Goal: Task Accomplishment & Management: Manage account settings

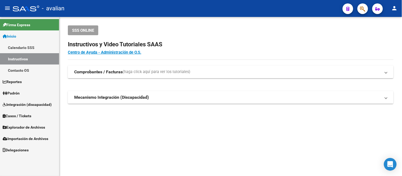
click at [29, 93] on link "Padrón" at bounding box center [29, 93] width 59 height 11
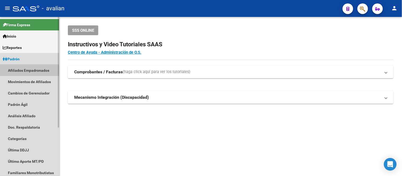
click at [35, 71] on link "Afiliados Empadronados" at bounding box center [29, 70] width 59 height 11
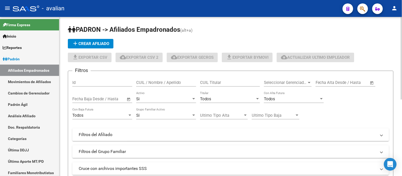
click at [167, 83] on input "CUIL / Nombre / Apellido" at bounding box center [166, 82] width 60 height 5
paste input "20323740985"
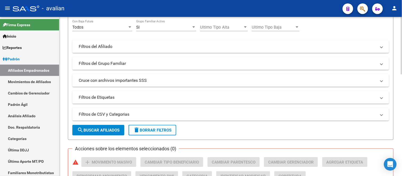
type input "20323740985"
click at [110, 132] on span "search Buscar Afiliados" at bounding box center [98, 130] width 42 height 5
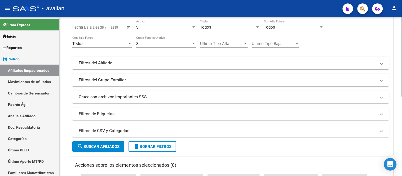
scroll to position [0, 0]
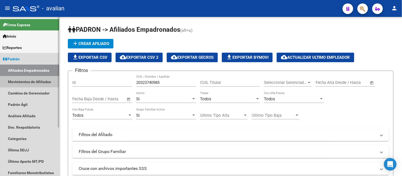
click at [17, 79] on link "Movimientos de Afiliados" at bounding box center [29, 81] width 59 height 11
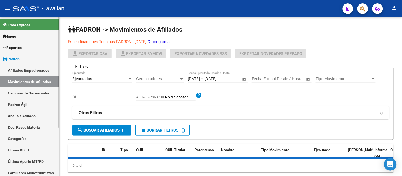
click at [20, 70] on link "Afiliados Empadronados" at bounding box center [29, 70] width 59 height 11
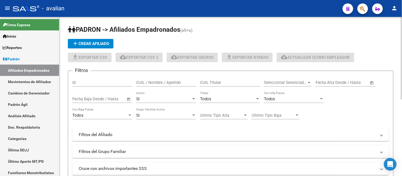
click at [152, 85] on input "CUIL / Nombre / Apellido" at bounding box center [166, 82] width 60 height 5
paste input "23576843429"
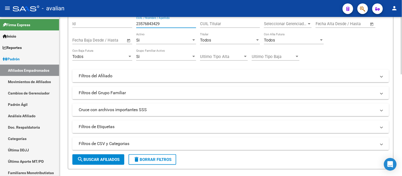
type input "23576843429"
click at [109, 163] on button "search Buscar Afiliados" at bounding box center [98, 160] width 52 height 11
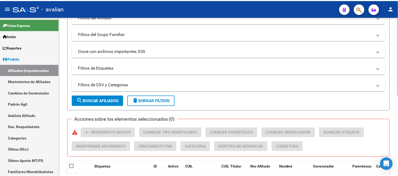
scroll to position [147, 0]
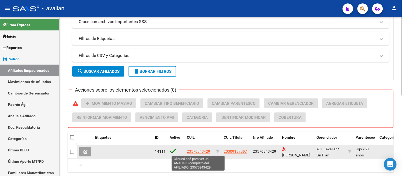
click at [195, 152] on span "23576843429" at bounding box center [198, 152] width 23 height 4
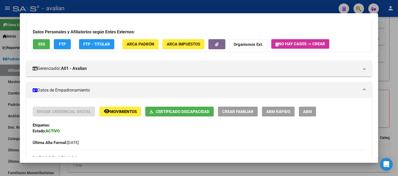
scroll to position [0, 0]
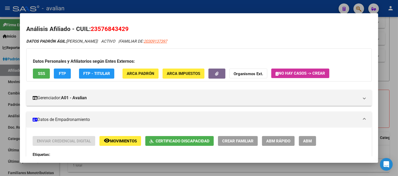
click at [37, 70] on button "SSS" at bounding box center [41, 74] width 17 height 10
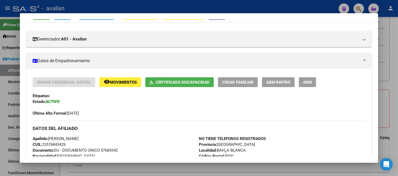
scroll to position [88, 0]
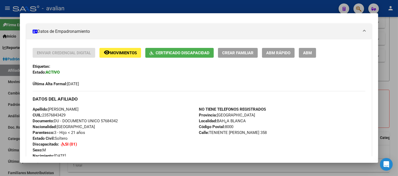
click at [116, 48] on button "remove_red_eye Movimientos" at bounding box center [120, 53] width 42 height 10
click at [110, 55] on span "Movimientos" at bounding box center [123, 53] width 27 height 5
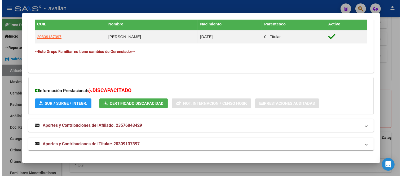
scroll to position [206, 0]
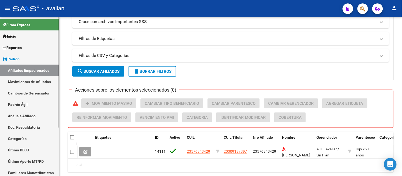
drag, startPoint x: 33, startPoint y: 79, endPoint x: 33, endPoint y: 76, distance: 2.9
click at [33, 79] on link "Movimientos de Afiliados" at bounding box center [29, 81] width 59 height 11
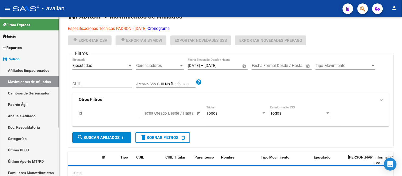
click at [33, 70] on link "Afiliados Empadronados" at bounding box center [29, 70] width 59 height 11
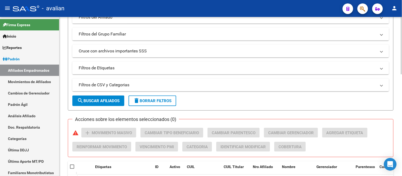
scroll to position [29, 0]
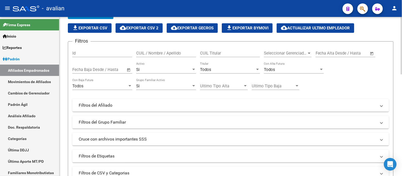
click at [149, 53] on input "CUIL / Nombre / Apellido" at bounding box center [166, 53] width 60 height 5
paste input "20554635750"
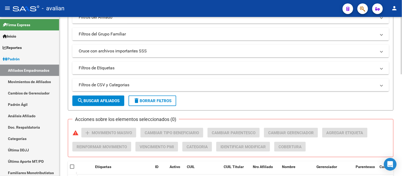
scroll to position [147, 0]
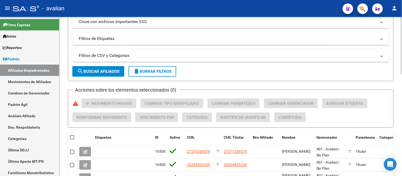
type input "20554635750"
click at [110, 71] on span "search Buscar Afiliados" at bounding box center [98, 71] width 42 height 5
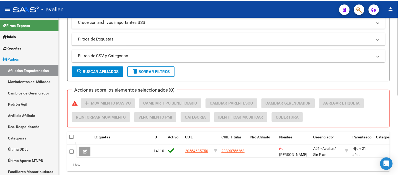
scroll to position [165, 0]
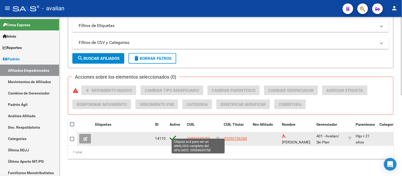
click at [202, 137] on span "20554635750" at bounding box center [198, 139] width 23 height 4
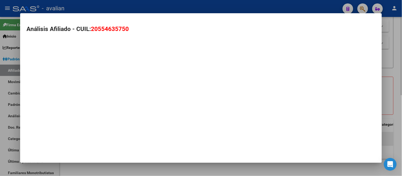
type textarea "20554635750"
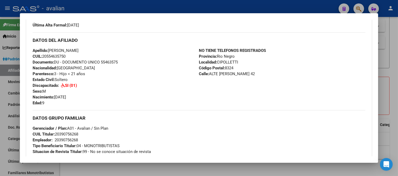
scroll to position [118, 0]
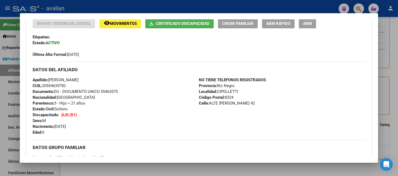
drag, startPoint x: 41, startPoint y: 85, endPoint x: 66, endPoint y: 84, distance: 24.7
click at [66, 84] on div "Apellido: [PERSON_NAME] CUIL: 20554635750 Documento: DU - DOCUMENTO UNICO 55463…" at bounding box center [116, 106] width 166 height 58
click at [59, 86] on span "CUIL: 20554635750" at bounding box center [49, 86] width 33 height 5
click at [124, 25] on span "Movimientos" at bounding box center [123, 23] width 27 height 5
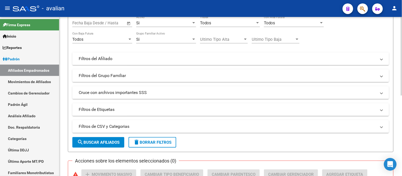
scroll to position [17, 0]
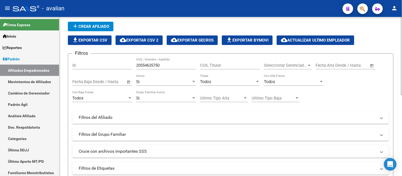
click at [162, 65] on input "20554635750" at bounding box center [166, 65] width 60 height 5
paste input "80654267"
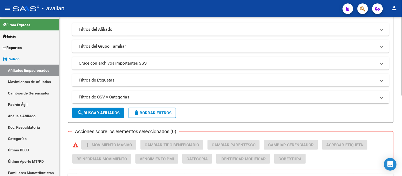
scroll to position [165, 0]
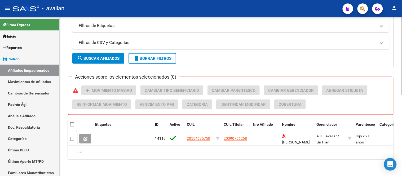
type input "20580654267"
click at [105, 56] on span "search Buscar Afiliados" at bounding box center [98, 58] width 42 height 5
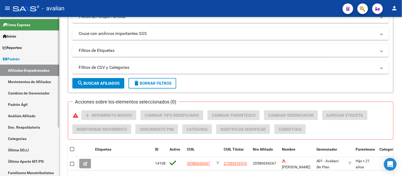
click at [31, 80] on link "Movimientos de Afiliados" at bounding box center [29, 81] width 59 height 11
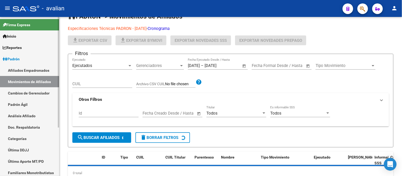
click at [32, 70] on link "Afiliados Empadronados" at bounding box center [29, 70] width 59 height 11
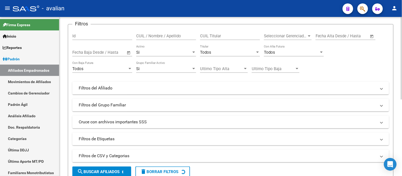
scroll to position [17, 0]
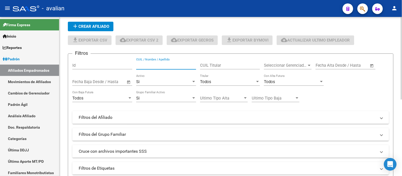
click at [170, 66] on input "CUIL / Nombre / Apellido" at bounding box center [166, 65] width 60 height 5
paste input "20593551939"
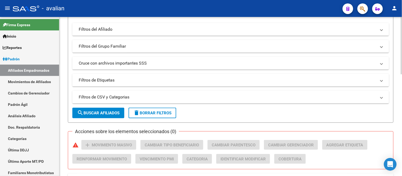
type input "20593551939"
click at [99, 116] on button "search Buscar Afiliados" at bounding box center [98, 113] width 52 height 11
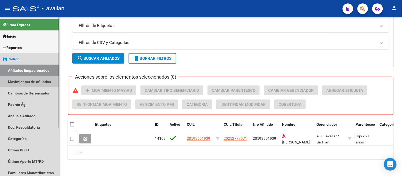
click at [33, 86] on link "Movimientos de Afiliados" at bounding box center [29, 81] width 59 height 11
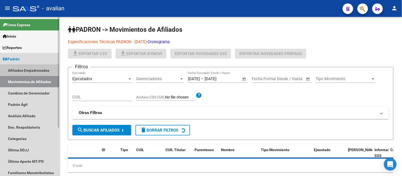
click at [34, 70] on link "Afiliados Empadronados" at bounding box center [29, 70] width 59 height 11
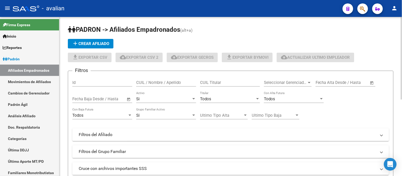
click at [154, 86] on div "CUIL / Nombre / Apellido" at bounding box center [166, 80] width 60 height 11
paste input "23532389909"
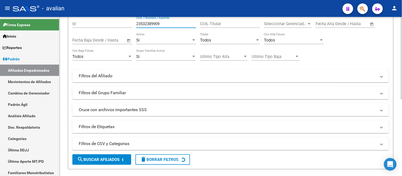
scroll to position [118, 0]
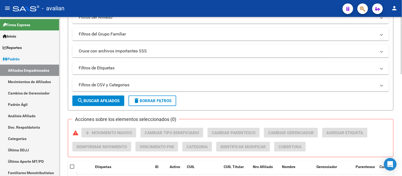
type input "23532389909"
click at [104, 103] on span "search Buscar Afiliados" at bounding box center [98, 101] width 42 height 5
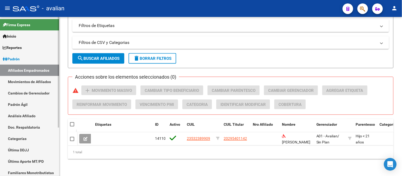
click at [31, 82] on link "Movimientos de Afiliados" at bounding box center [29, 81] width 59 height 11
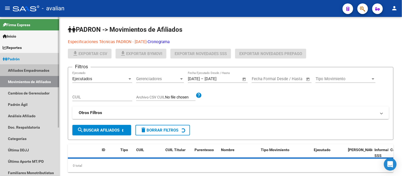
click at [32, 69] on link "Afiliados Empadronados" at bounding box center [29, 70] width 59 height 11
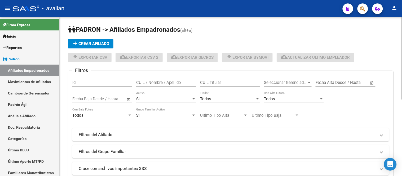
click at [156, 84] on input "CUIL / Nombre / Apellido" at bounding box center [166, 82] width 60 height 5
paste input "27701309834"
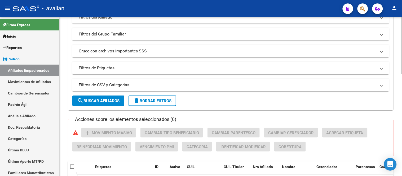
scroll to position [177, 0]
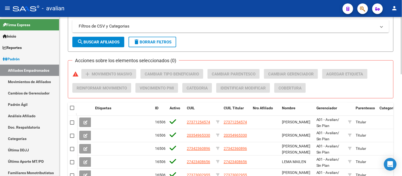
type input "27701309834"
click at [105, 44] on span "search Buscar Afiliados" at bounding box center [98, 42] width 42 height 5
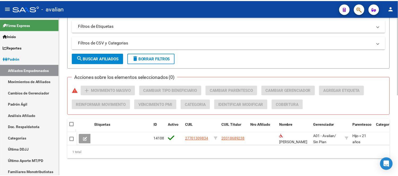
scroll to position [165, 0]
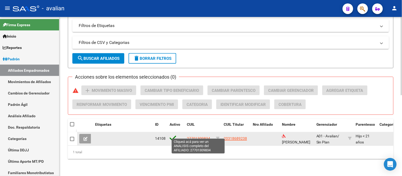
click at [203, 137] on span "27701309834" at bounding box center [198, 139] width 23 height 4
type textarea "27701309834"
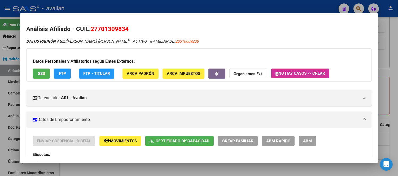
click at [44, 75] on button "SSS" at bounding box center [41, 74] width 17 height 10
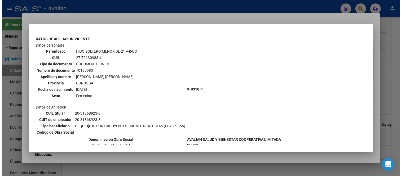
scroll to position [267, 0]
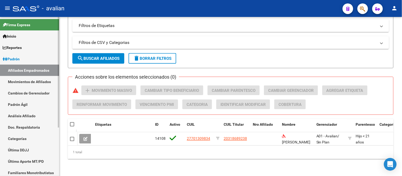
click at [28, 68] on link "Afiliados Empadronados" at bounding box center [29, 70] width 59 height 11
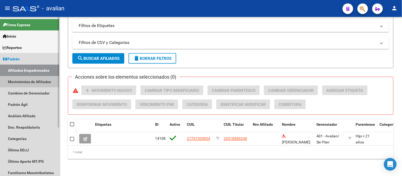
click at [28, 81] on link "Movimientos de Afiliados" at bounding box center [29, 81] width 59 height 11
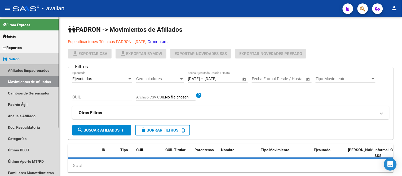
click at [25, 69] on link "Afiliados Empadronados" at bounding box center [29, 70] width 59 height 11
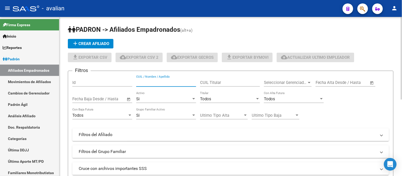
click at [161, 85] on input "CUIL / Nombre / Apellido" at bounding box center [166, 82] width 60 height 5
paste input "20545010217"
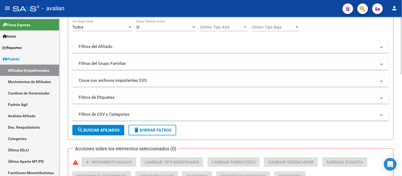
type input "20545010217"
click at [107, 127] on button "search Buscar Afiliados" at bounding box center [98, 130] width 52 height 11
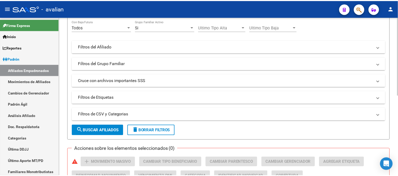
scroll to position [165, 0]
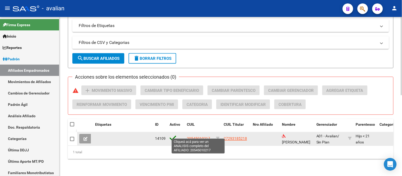
click at [203, 137] on span "20545010217" at bounding box center [198, 139] width 23 height 4
type textarea "20545010217"
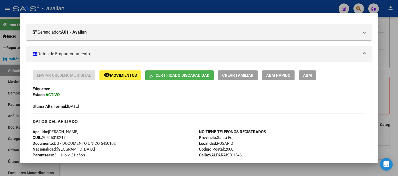
scroll to position [7, 0]
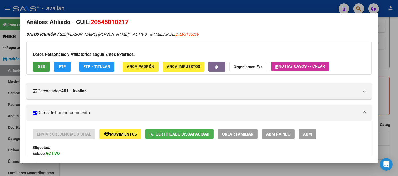
click at [40, 65] on span "SSS" at bounding box center [41, 67] width 7 height 5
click at [308, 137] on button "ABM" at bounding box center [307, 134] width 17 height 10
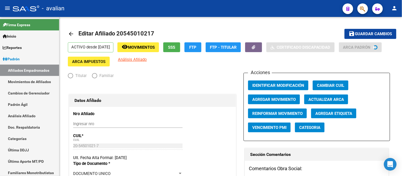
radio input "true"
type input "30-67692442-2"
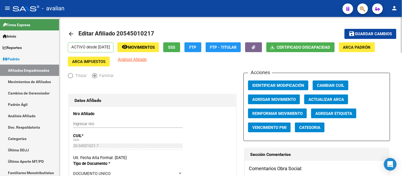
click at [363, 33] on span "Guardar cambios" at bounding box center [374, 34] width 37 height 5
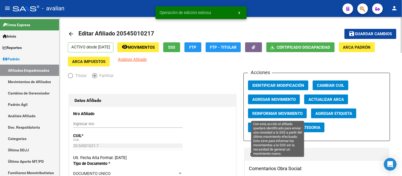
click at [275, 113] on span "Reinformar Movimiento" at bounding box center [278, 113] width 50 height 5
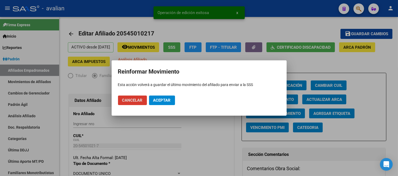
click at [162, 98] on span "Aceptar" at bounding box center [162, 100] width 18 height 5
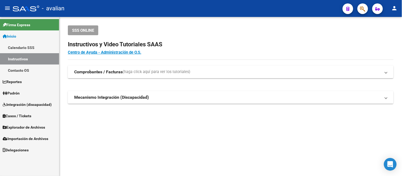
click at [24, 90] on link "Padrón" at bounding box center [29, 93] width 59 height 11
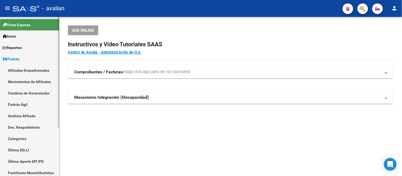
click at [27, 71] on link "Afiliados Empadronados" at bounding box center [29, 70] width 59 height 11
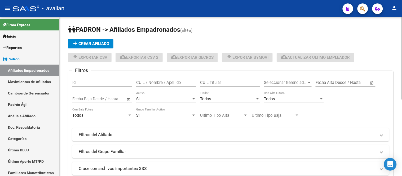
click at [156, 84] on input "CUIL / Nombre / Apellido" at bounding box center [166, 82] width 60 height 5
paste input "20593551939"
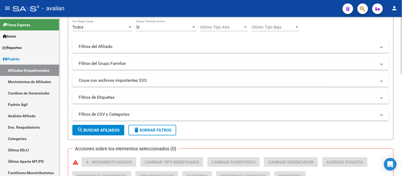
type input "20593551939"
click at [110, 126] on button "search Buscar Afiliados" at bounding box center [98, 130] width 52 height 11
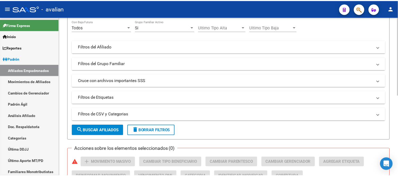
scroll to position [165, 0]
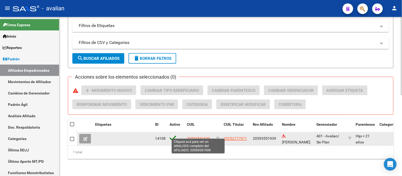
click at [197, 137] on span "20593551939" at bounding box center [198, 139] width 23 height 4
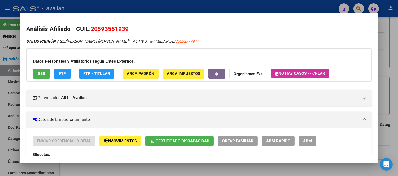
click at [40, 73] on span "SSS" at bounding box center [41, 74] width 7 height 5
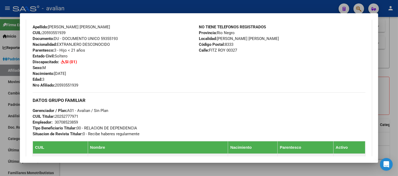
scroll to position [59, 0]
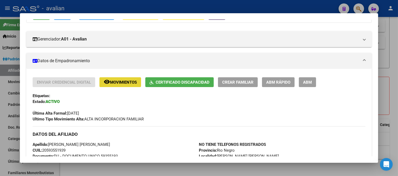
click at [104, 83] on mat-icon "remove_red_eye" at bounding box center [107, 82] width 6 height 6
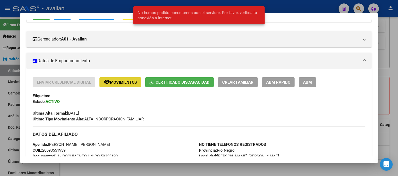
click at [306, 81] on span "ABM" at bounding box center [307, 82] width 9 height 5
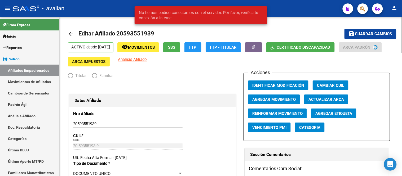
radio input "true"
type input "30-70852385-9"
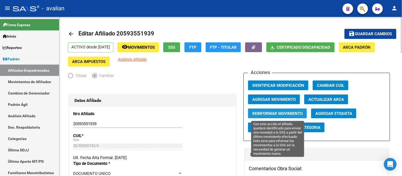
click at [275, 116] on span "Reinformar Movimiento" at bounding box center [278, 113] width 50 height 5
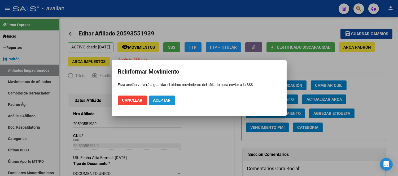
click at [160, 100] on span "Aceptar" at bounding box center [162, 100] width 18 height 5
